Goal: Information Seeking & Learning: Learn about a topic

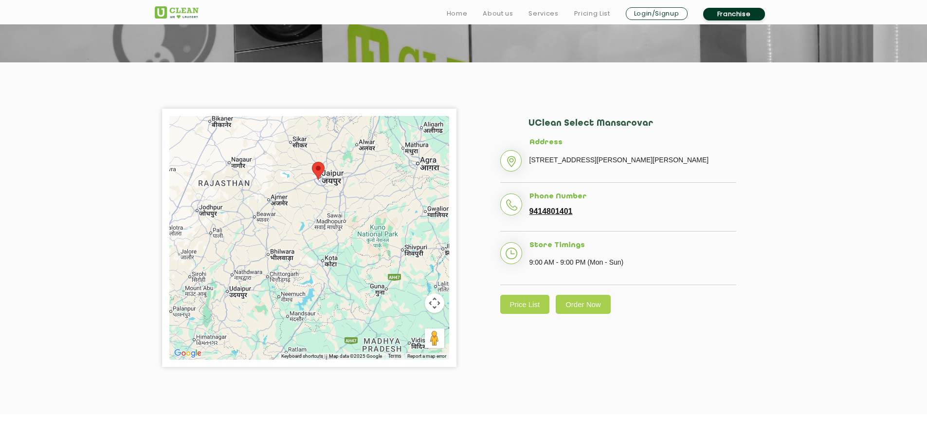
scroll to position [195, 0]
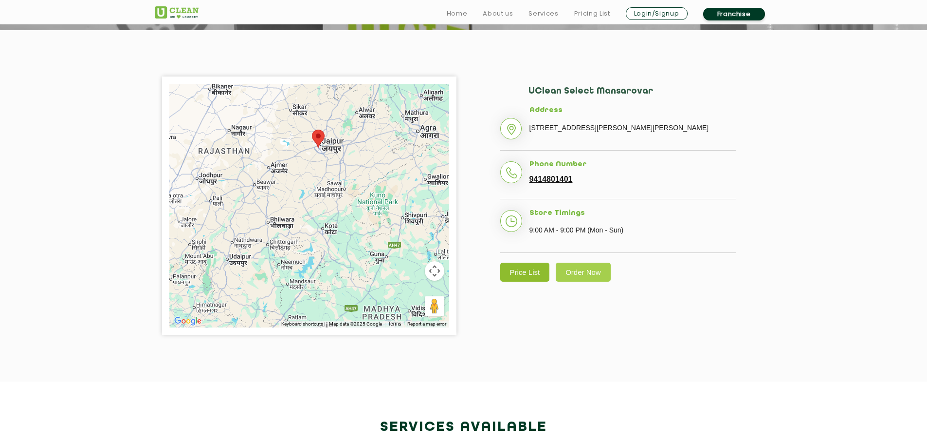
click at [532, 271] on link "Price List" at bounding box center [526, 271] width 50 height 19
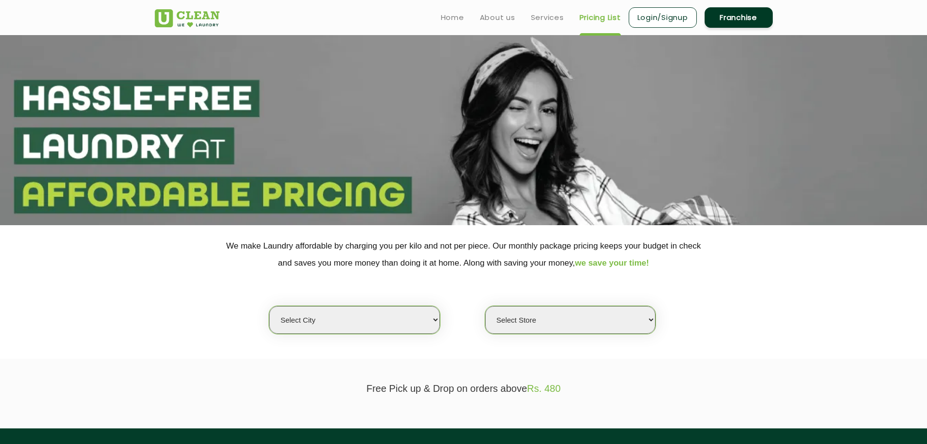
click at [350, 320] on select "Select city [GEOGRAPHIC_DATA] [GEOGRAPHIC_DATA] [GEOGRAPHIC_DATA] [GEOGRAPHIC_D…" at bounding box center [354, 320] width 170 height 28
select select "150"
click at [269, 306] on select "Select city [GEOGRAPHIC_DATA] [GEOGRAPHIC_DATA] [GEOGRAPHIC_DATA] [GEOGRAPHIC_D…" at bounding box center [354, 320] width 170 height 28
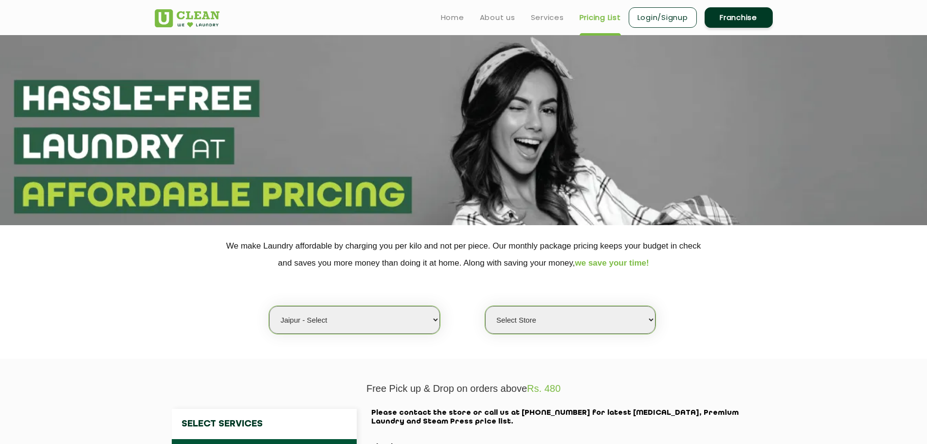
click at [556, 331] on select "Select Store UClean Select Mansarovar" at bounding box center [570, 320] width 170 height 28
select select "203"
click at [485, 306] on select "Select Store UClean Select Mansarovar" at bounding box center [570, 320] width 170 height 28
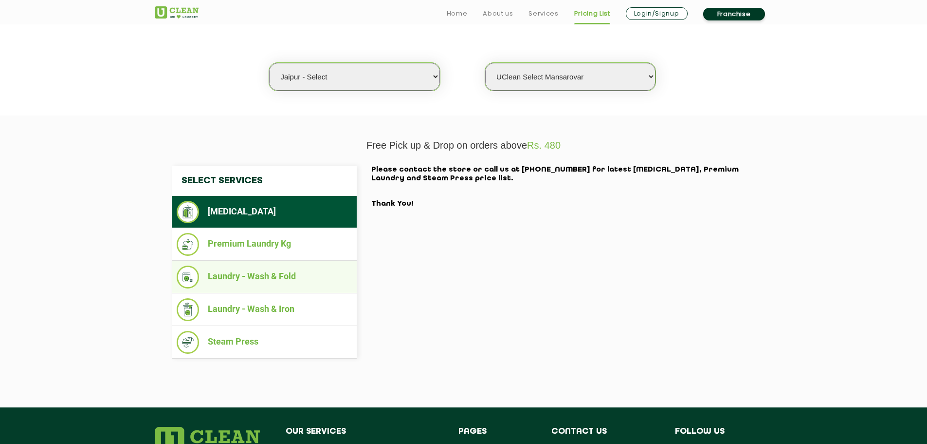
scroll to position [243, 0]
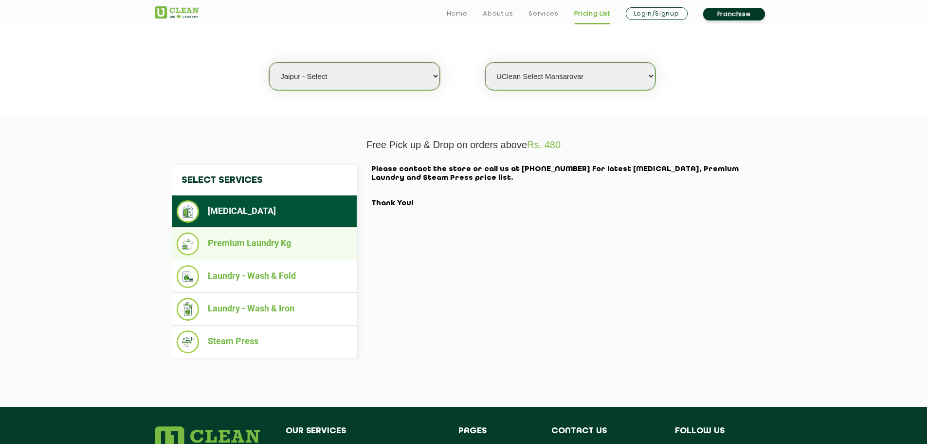
click at [252, 243] on li "Premium Laundry Kg" at bounding box center [264, 243] width 175 height 23
